Goal: Book appointment/travel/reservation

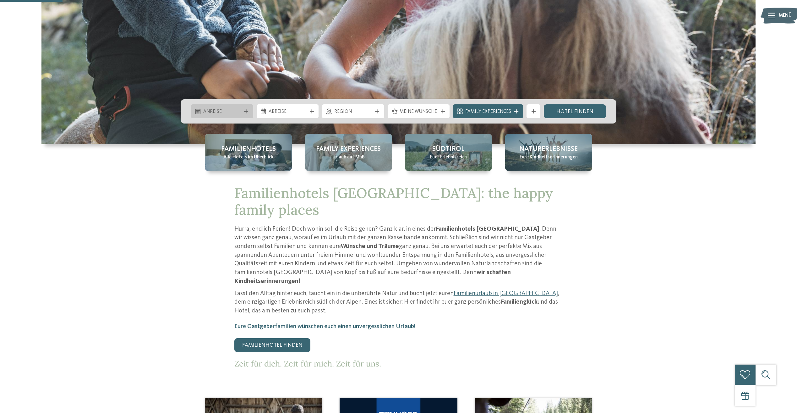
click at [231, 110] on span "Anreise" at bounding box center [222, 111] width 38 height 7
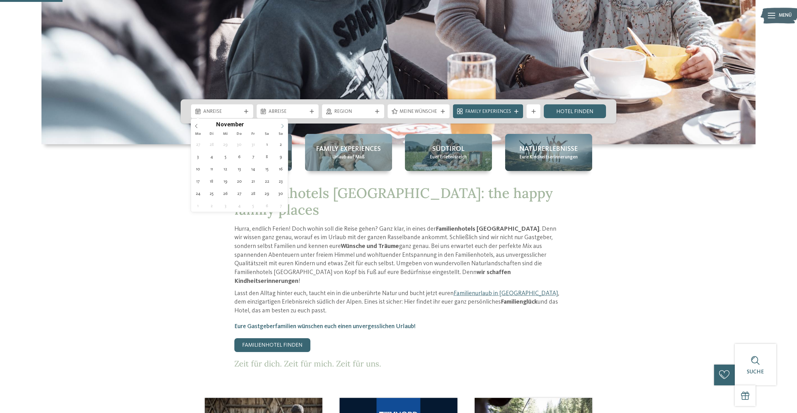
click at [283, 126] on icon at bounding box center [282, 126] width 4 height 4
type input "****"
click at [283, 126] on icon at bounding box center [282, 126] width 4 height 4
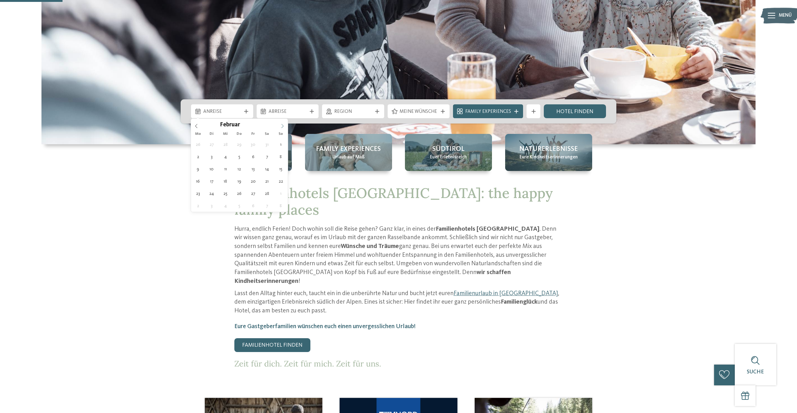
click at [283, 126] on icon at bounding box center [282, 126] width 4 height 4
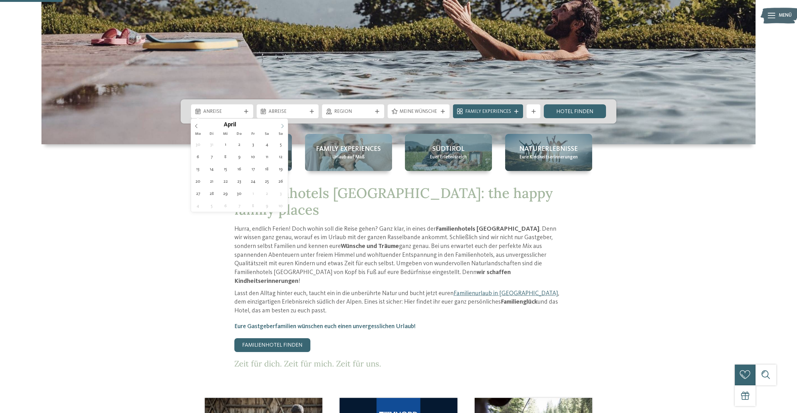
click at [283, 126] on icon at bounding box center [282, 126] width 4 height 4
type div "[DATE]"
type input "****"
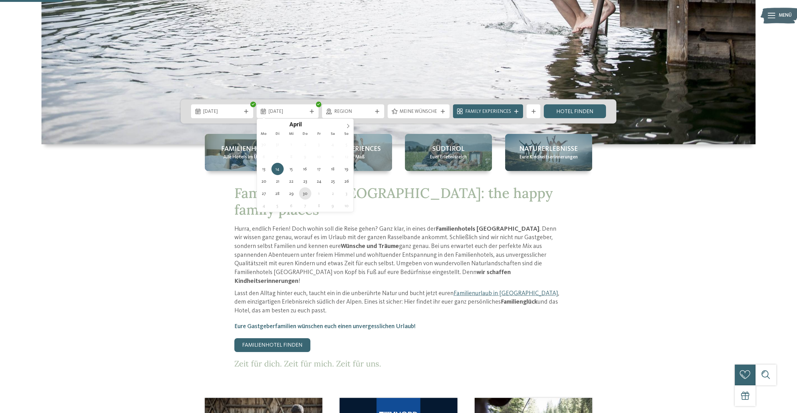
type div "[DATE]"
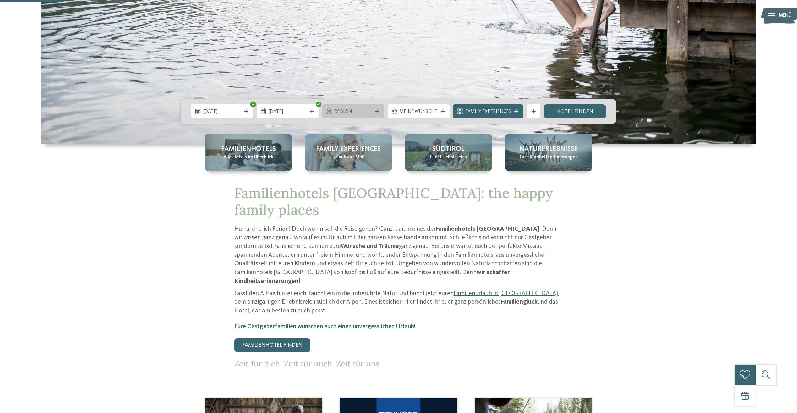
click at [349, 112] on span "Region" at bounding box center [353, 111] width 38 height 7
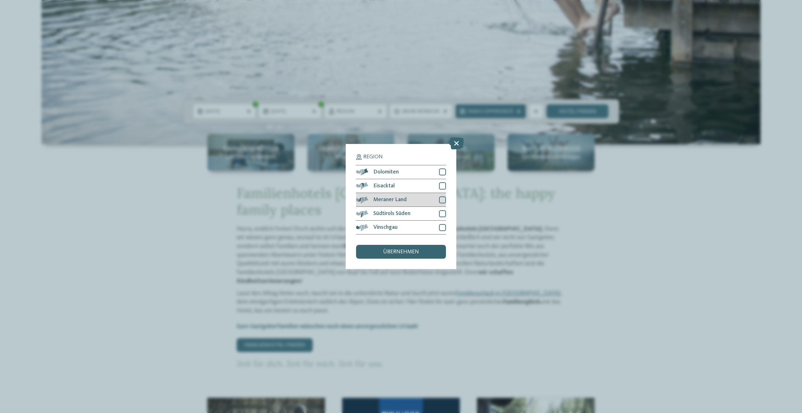
click at [442, 199] on div at bounding box center [442, 199] width 7 height 7
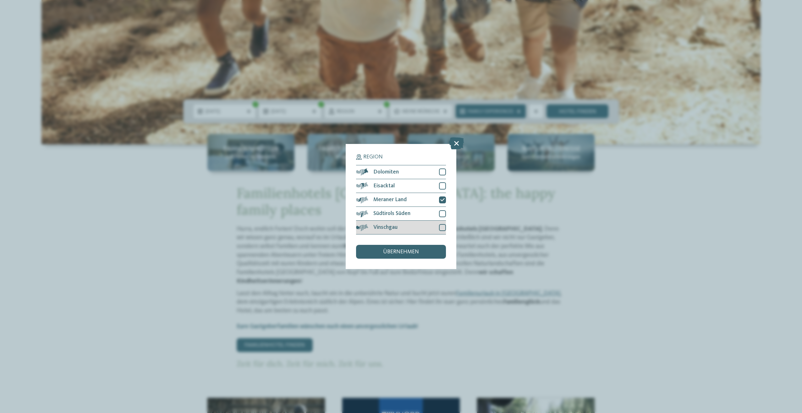
click at [443, 228] on div at bounding box center [442, 227] width 7 height 7
click at [413, 254] on span "übernehmen" at bounding box center [401, 252] width 36 height 6
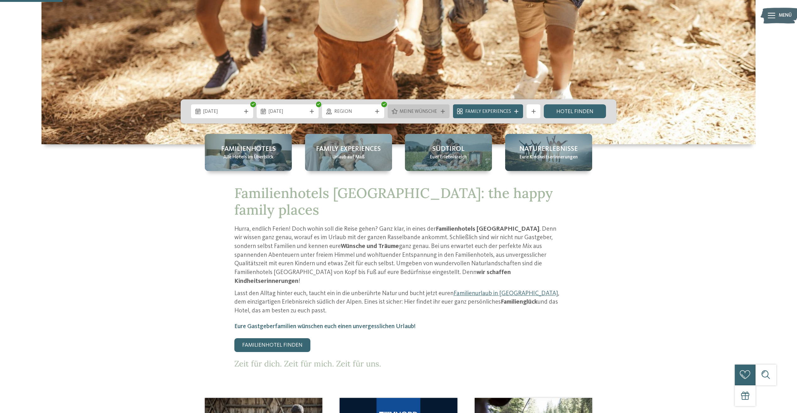
click at [408, 111] on span "Meine Wünsche" at bounding box center [419, 111] width 38 height 7
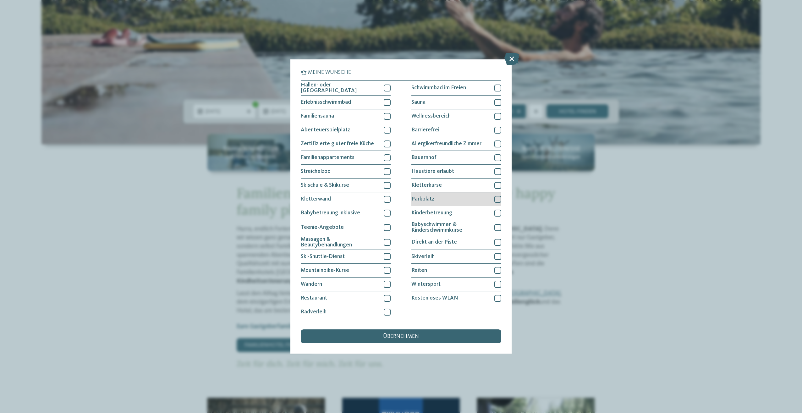
click at [499, 198] on div at bounding box center [497, 199] width 7 height 7
click at [496, 297] on div at bounding box center [497, 298] width 7 height 7
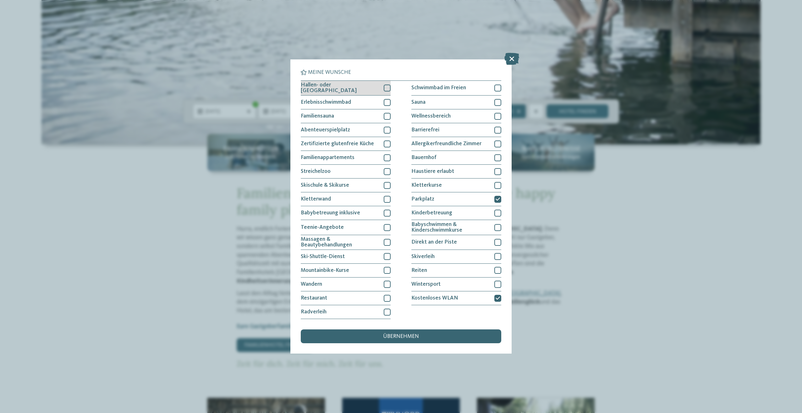
click at [386, 86] on div at bounding box center [387, 88] width 7 height 7
click at [496, 90] on div at bounding box center [497, 88] width 7 height 7
click at [405, 334] on span "übernehmen" at bounding box center [401, 337] width 36 height 6
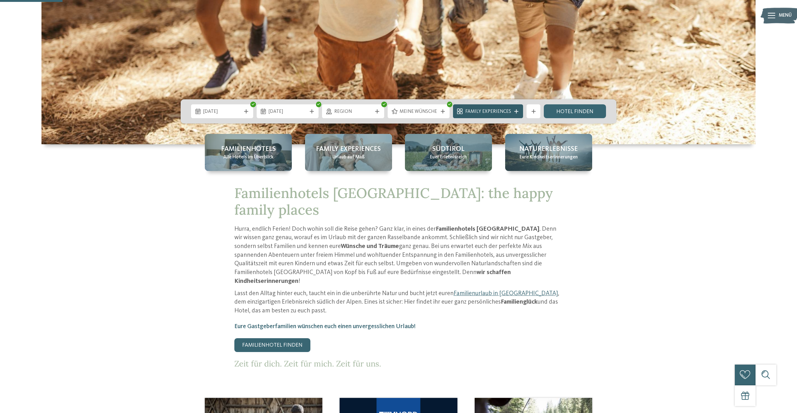
click at [499, 108] on span "Family Experiences" at bounding box center [488, 111] width 46 height 7
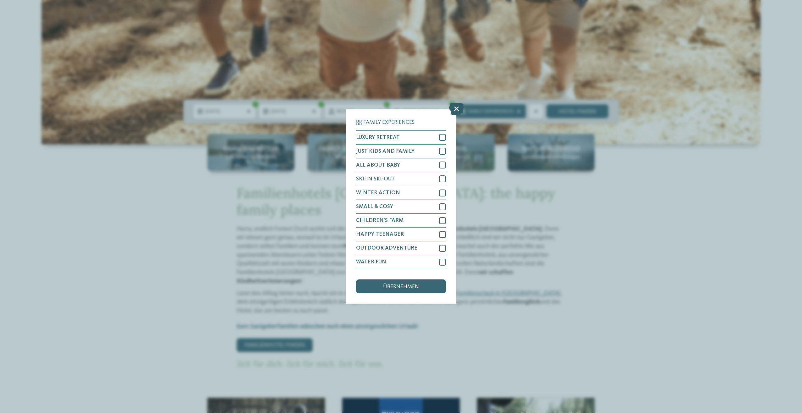
click at [456, 107] on icon at bounding box center [456, 109] width 15 height 12
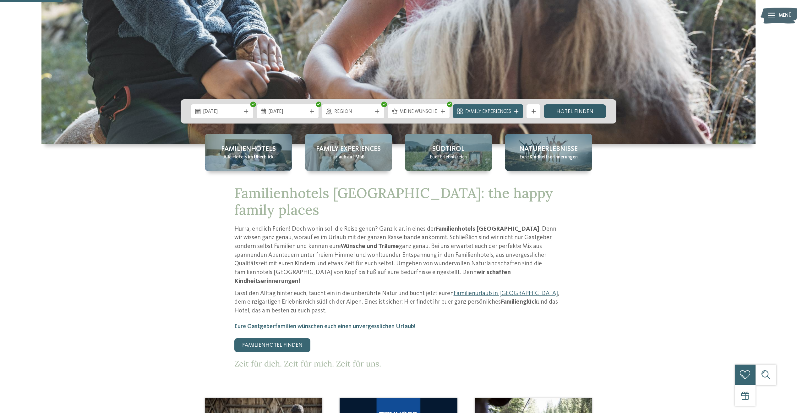
click at [571, 114] on link "Hotel finden" at bounding box center [575, 111] width 62 height 14
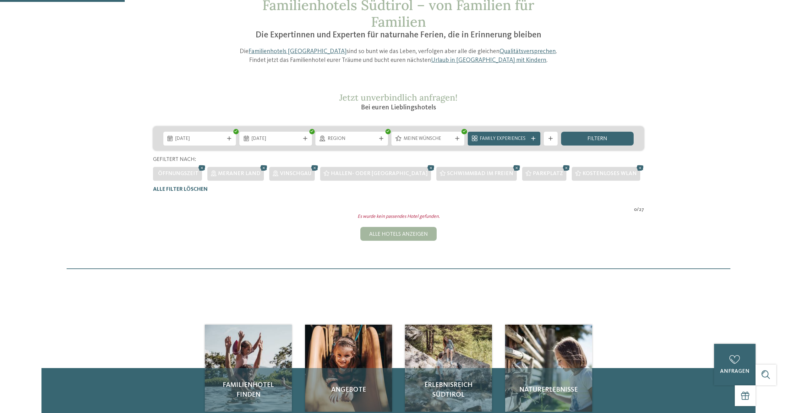
scroll to position [42, 0]
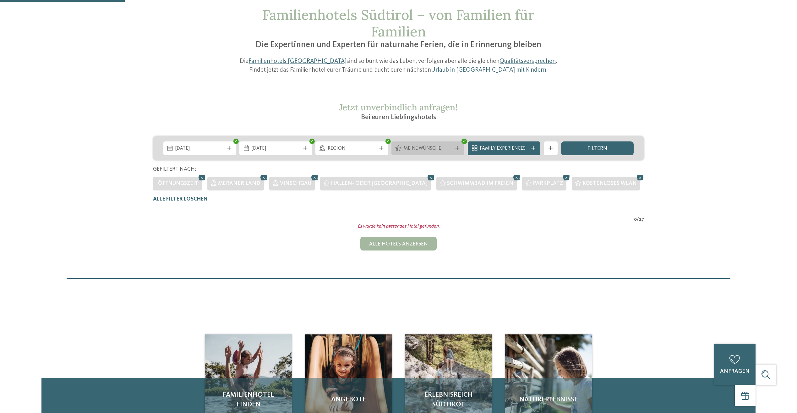
click at [459, 148] on icon at bounding box center [457, 148] width 4 height 4
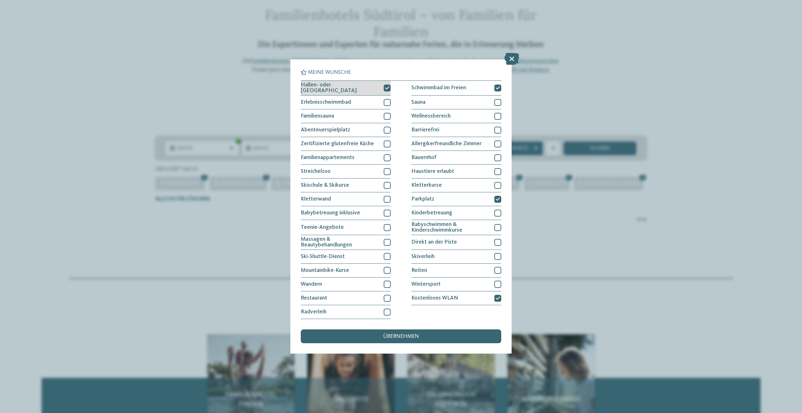
click at [386, 90] on div at bounding box center [387, 88] width 7 height 7
click at [498, 88] on icon at bounding box center [497, 88] width 4 height 4
click at [388, 337] on span "übernehmen" at bounding box center [401, 337] width 36 height 6
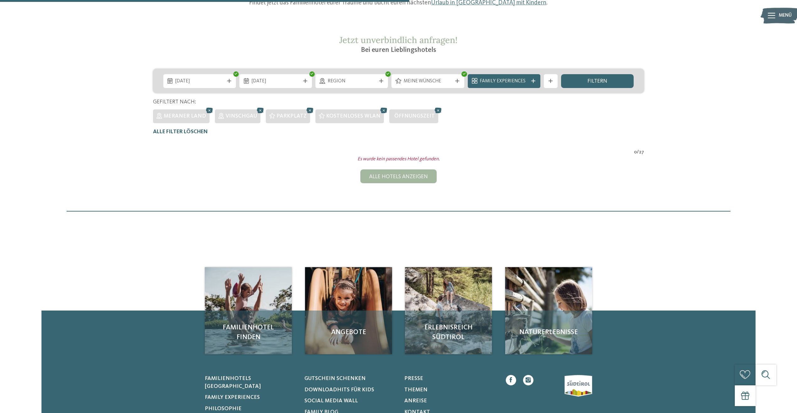
scroll to position [105, 0]
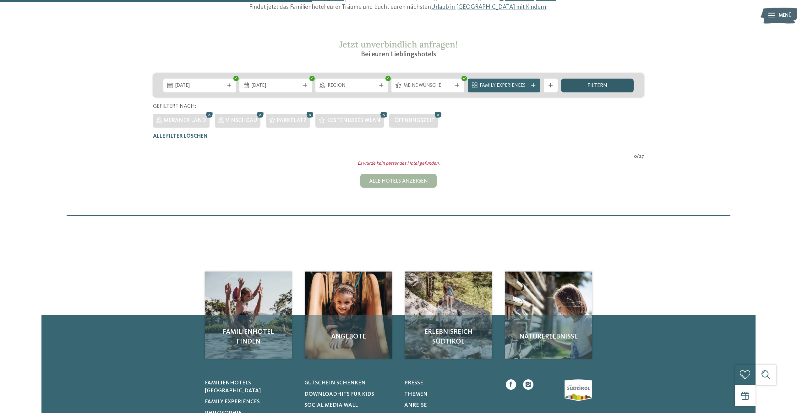
click at [591, 84] on span "filtern" at bounding box center [597, 86] width 20 height 6
click at [303, 87] on div at bounding box center [305, 85] width 7 height 4
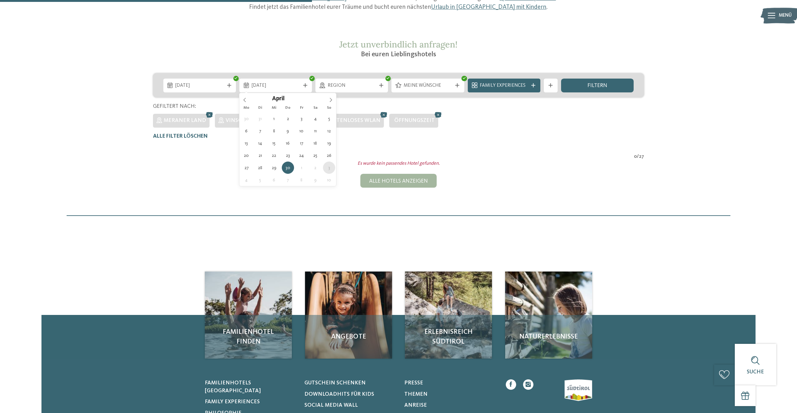
type div "03.05.2026"
click at [620, 87] on div "filtern" at bounding box center [597, 86] width 73 height 14
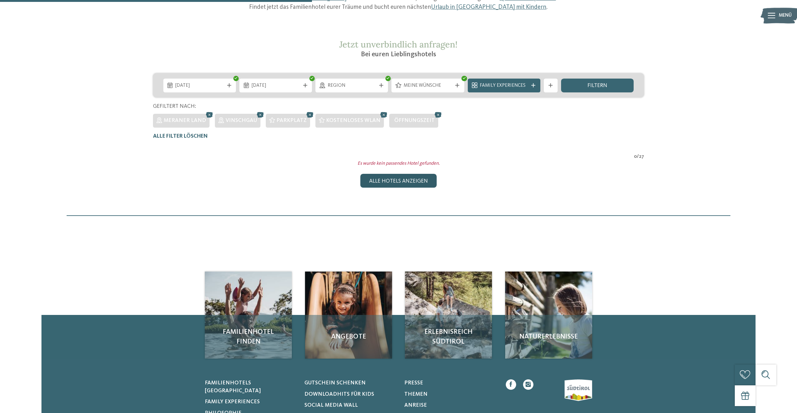
click at [400, 181] on div "Alle Hotels anzeigen" at bounding box center [398, 181] width 76 height 14
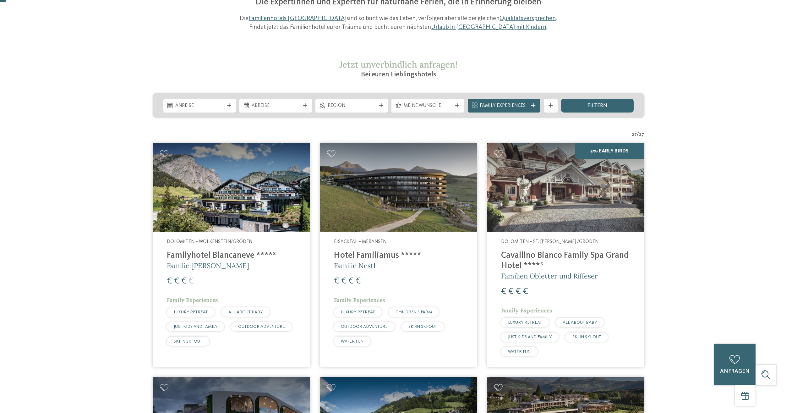
scroll to position [0, 0]
